Goal: Find specific page/section: Find specific page/section

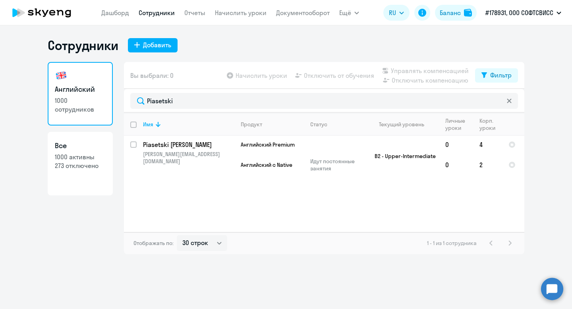
select select "30"
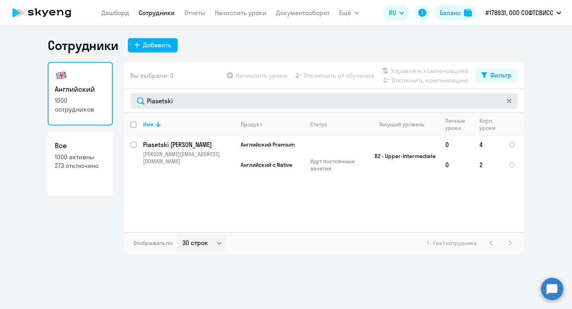
click at [162, 102] on input "Piasetski" at bounding box center [324, 101] width 388 height 16
type input "Miratsiuk"
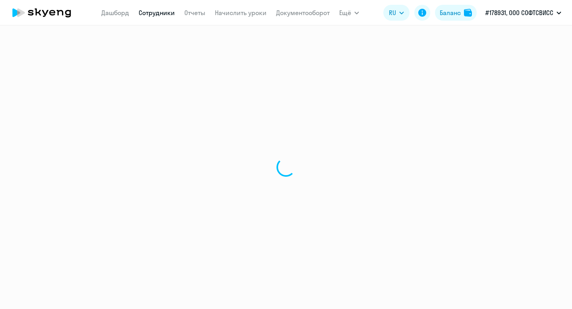
select select "30"
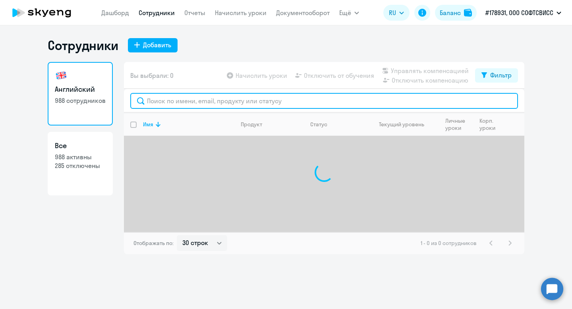
click at [206, 104] on input "text" at bounding box center [324, 101] width 388 height 16
paste input "Miratsiuk"
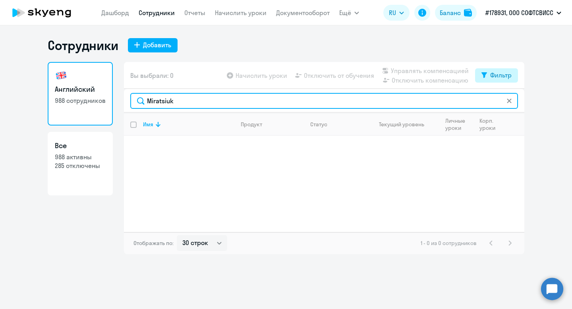
type input "Miratsiuk"
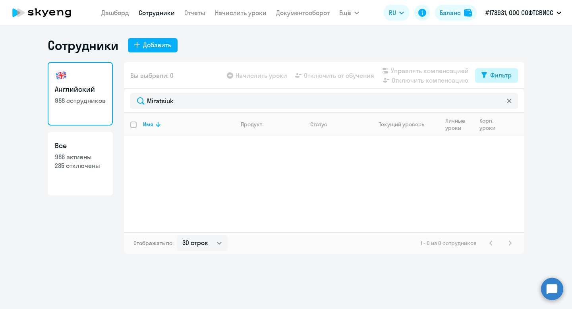
click at [516, 71] on button "Фильтр" at bounding box center [496, 75] width 43 height 14
click at [507, 97] on label at bounding box center [505, 101] width 14 height 10
click at [498, 101] on input "checkbox" at bounding box center [498, 101] width 0 height 0
checkbox input "true"
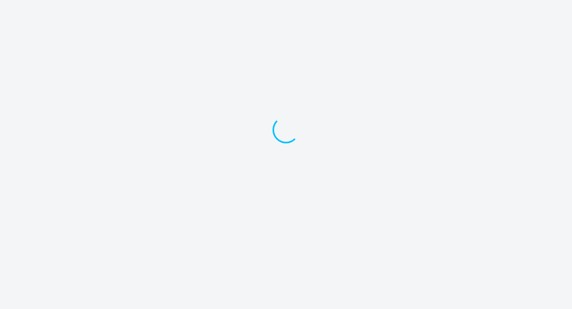
select select "30"
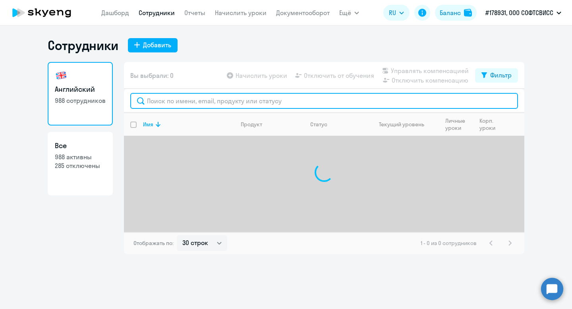
click at [199, 99] on input "text" at bounding box center [324, 101] width 388 height 16
paste input "Miratsiuk"
type input "Miratsiuk"
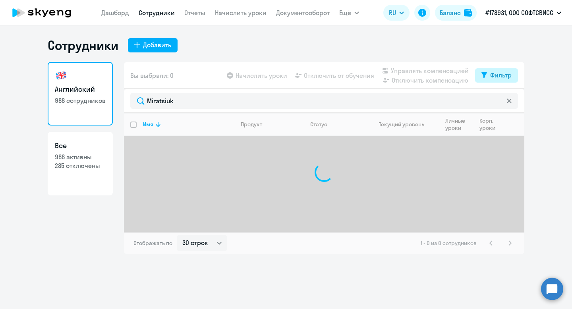
click at [503, 72] on div "Фильтр" at bounding box center [500, 75] width 21 height 10
click at [509, 103] on span at bounding box center [505, 101] width 14 height 8
click at [498, 101] on input "checkbox" at bounding box center [498, 101] width 0 height 0
checkbox input "true"
